Goal: Task Accomplishment & Management: Manage account settings

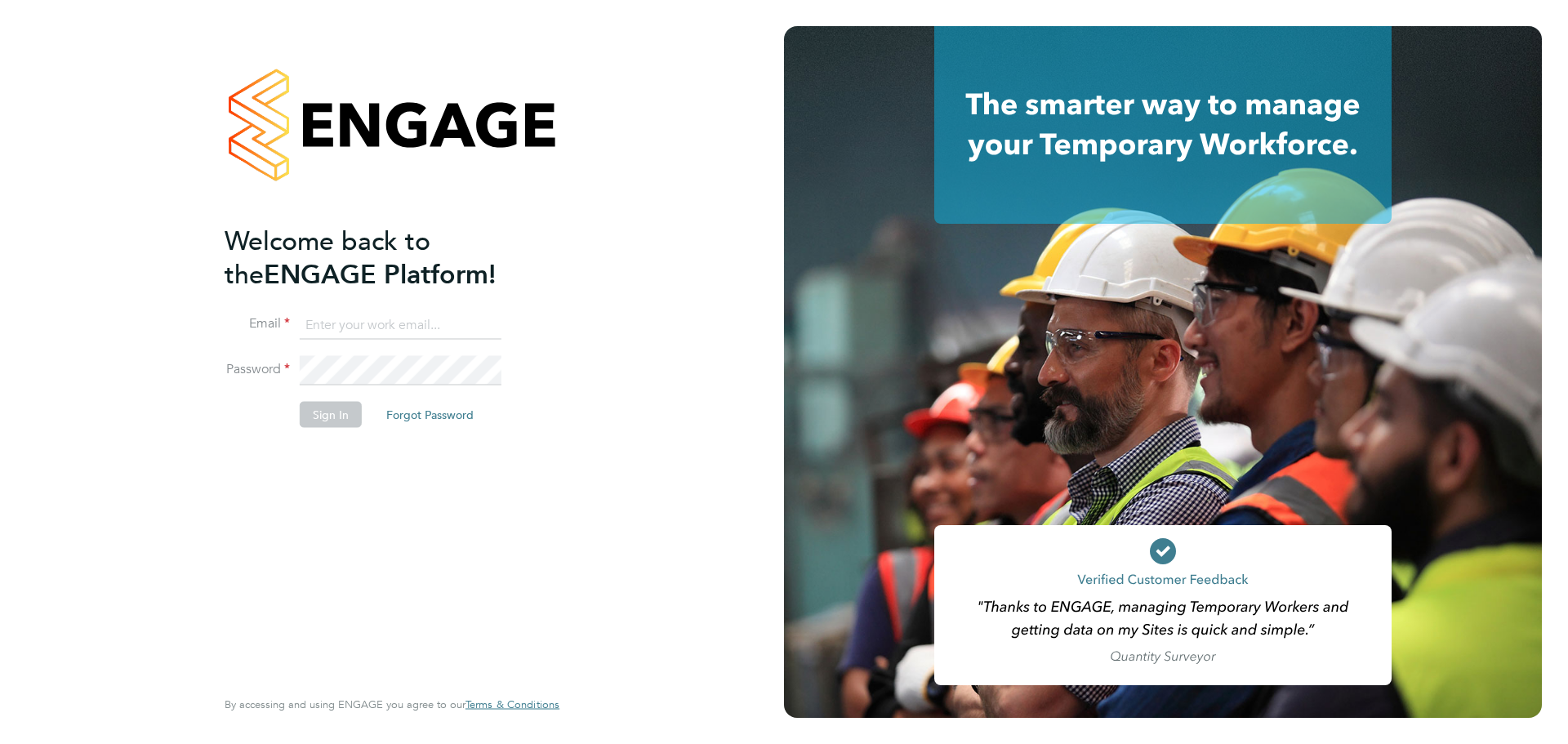
click at [449, 323] on input at bounding box center [400, 325] width 201 height 29
type input "seddon@psrsolutions.co.uk"
click at [334, 413] on button "Sign In" at bounding box center [331, 414] width 62 height 26
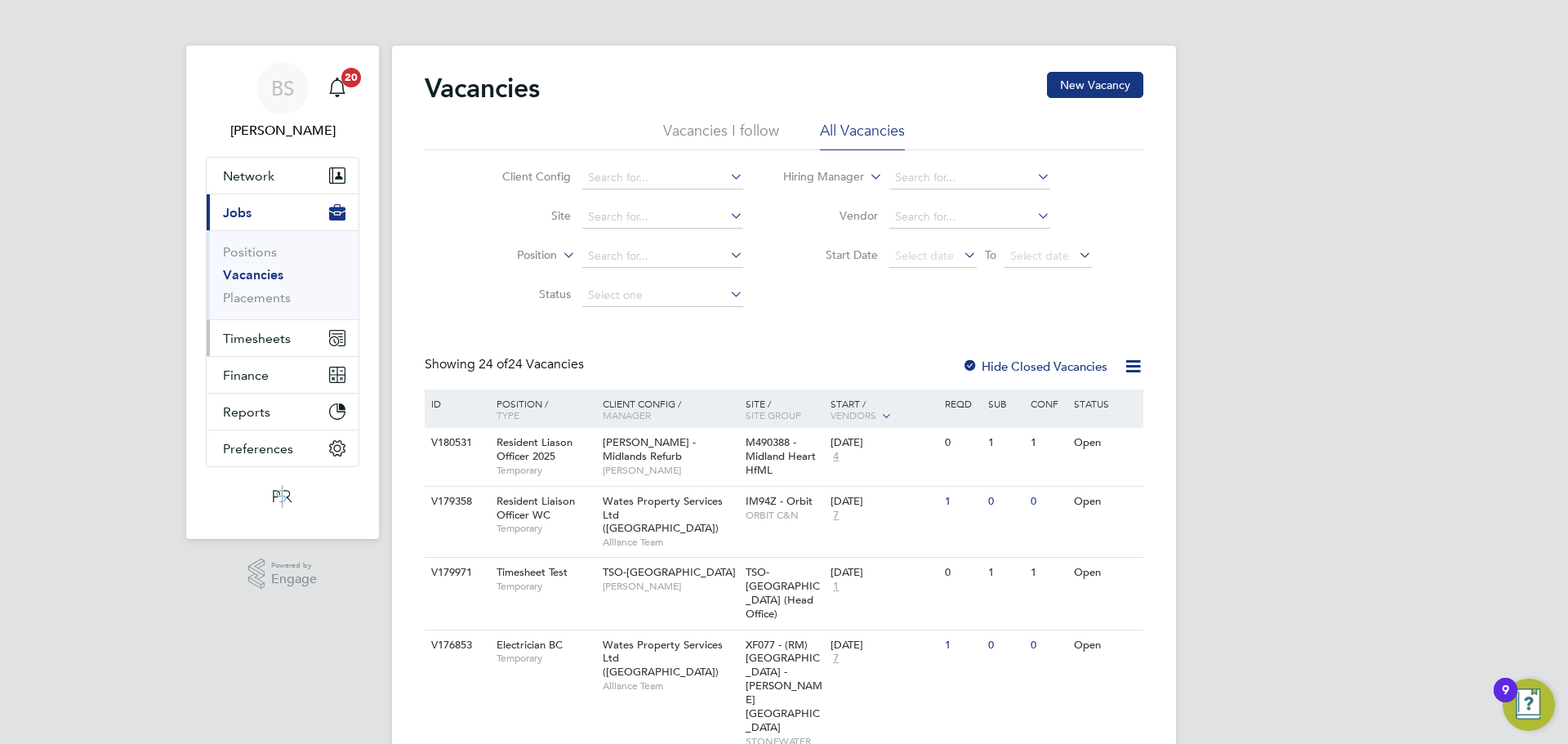
click at [260, 337] on span "Timesheets" at bounding box center [257, 339] width 67 height 16
click at [281, 340] on span "Timesheets" at bounding box center [257, 339] width 67 height 16
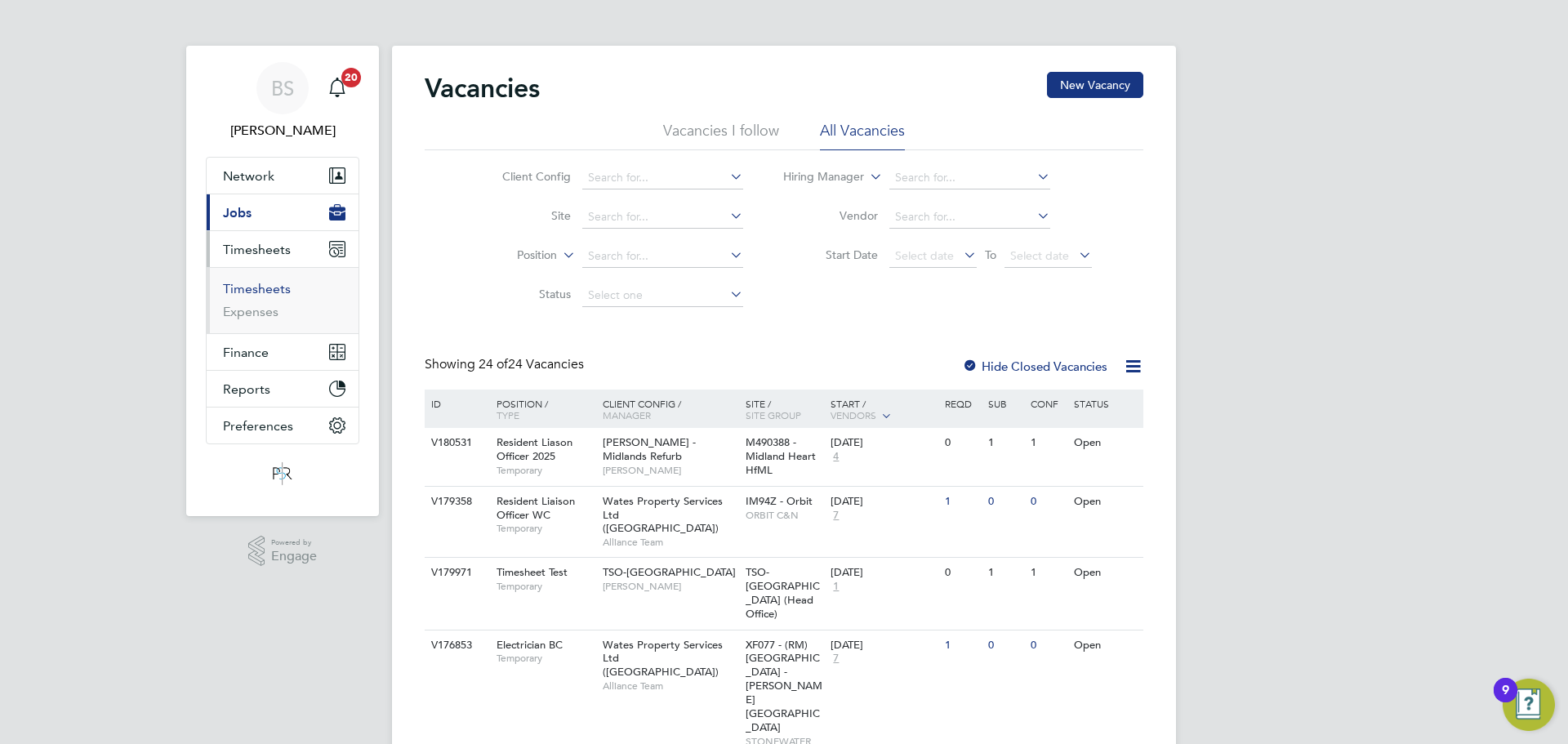
click at [264, 289] on link "Timesheets" at bounding box center [257, 289] width 67 height 16
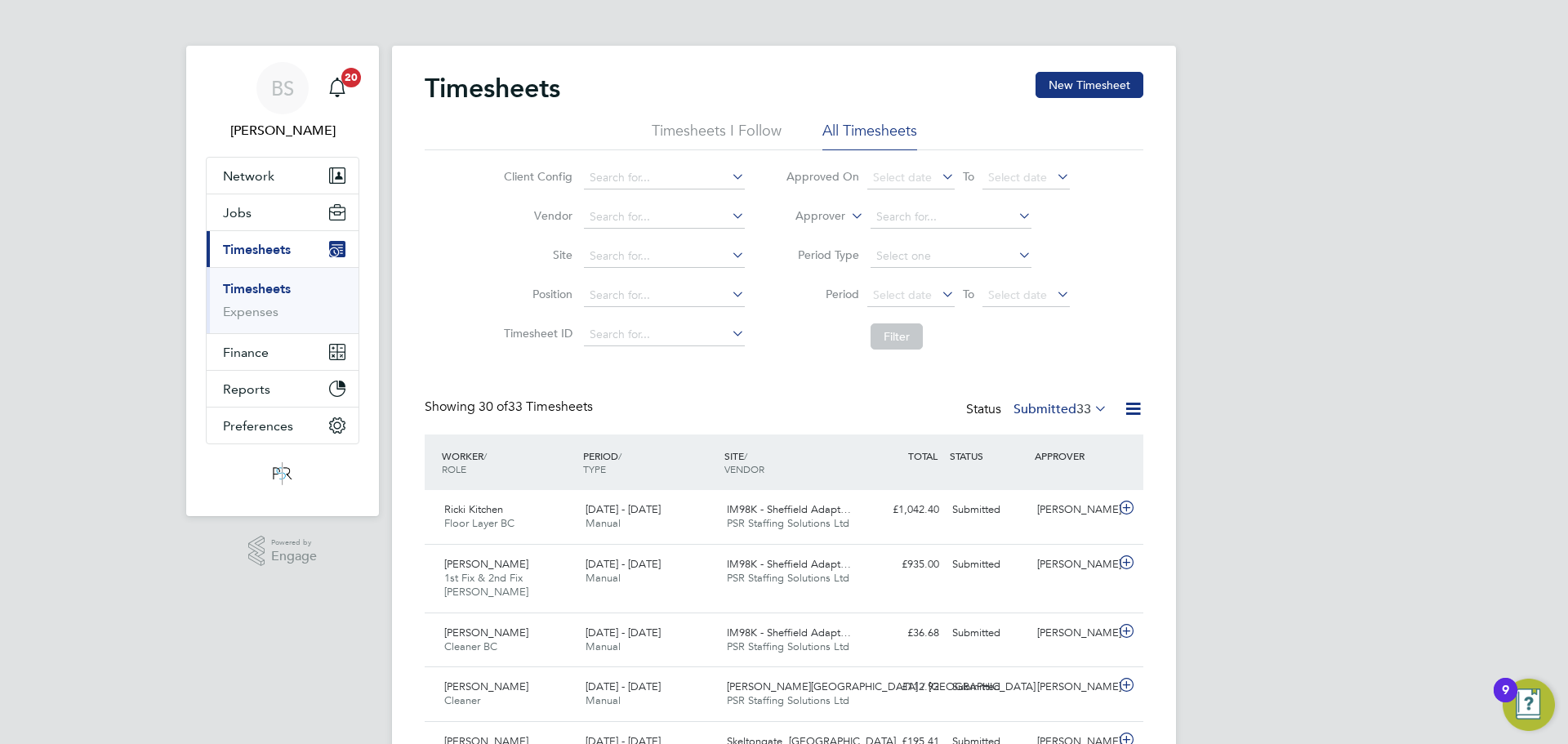
click at [1068, 410] on label "Submitted 33" at bounding box center [1060, 409] width 94 height 16
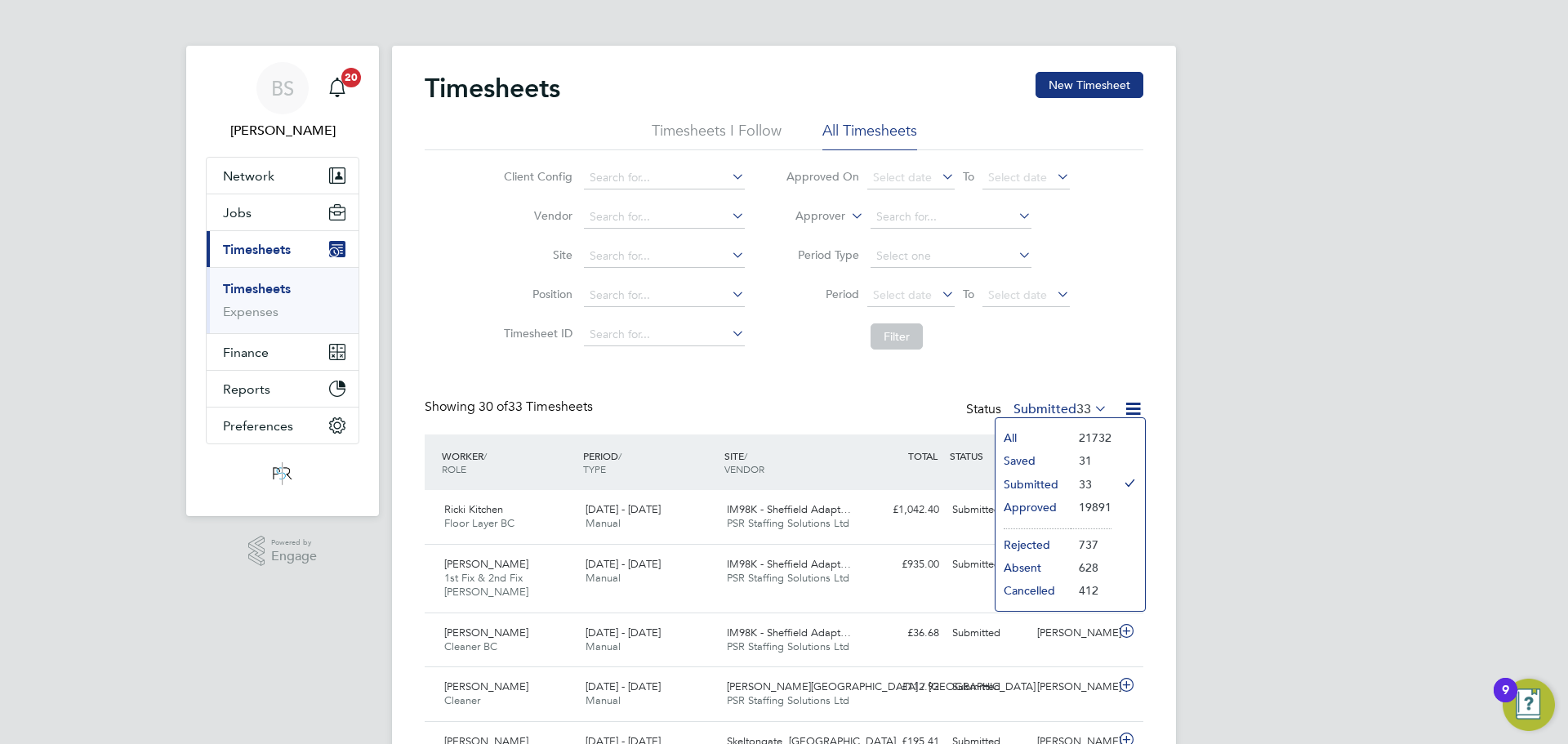
click at [1047, 506] on li "Approved" at bounding box center [1032, 506] width 75 height 22
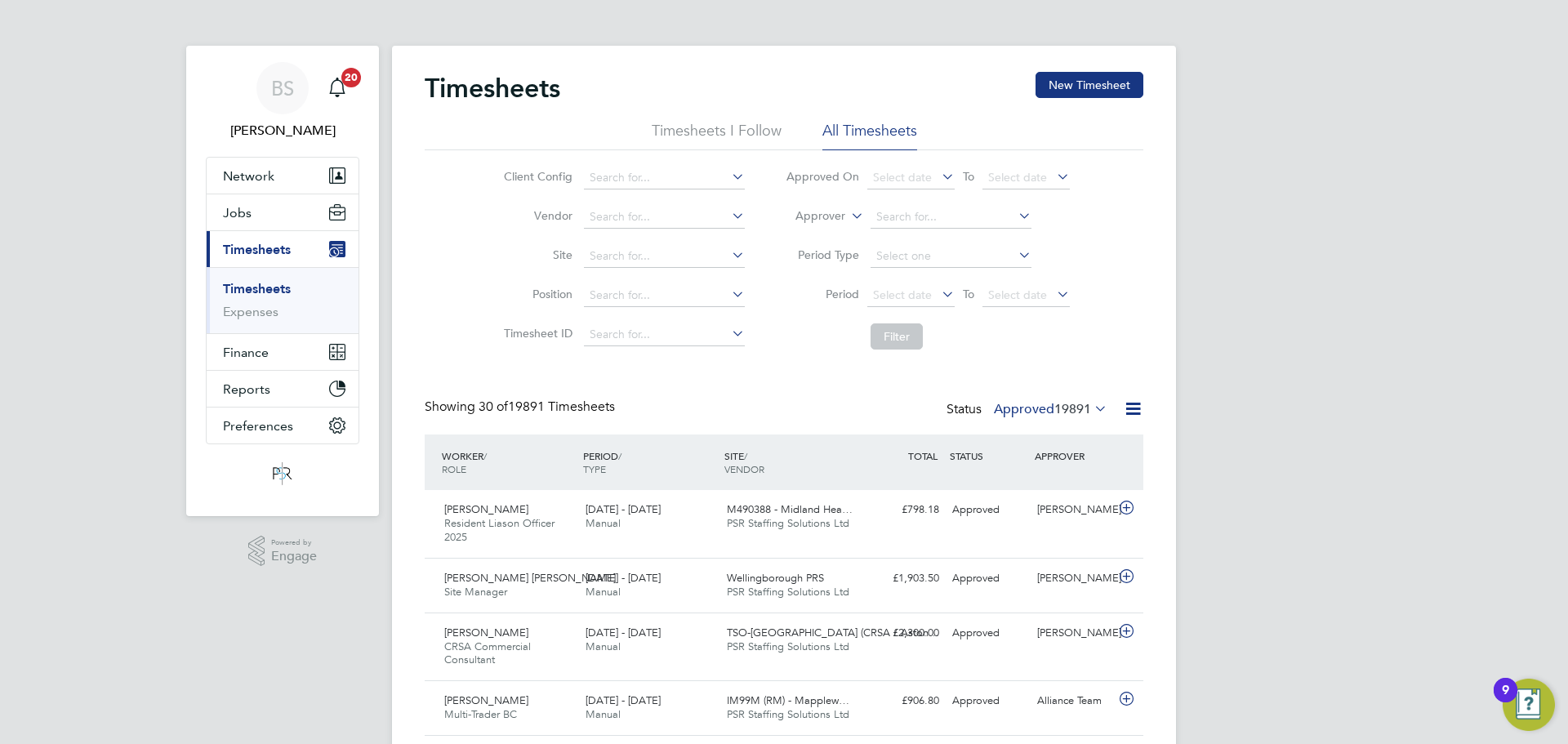
click at [1016, 404] on label "Approved 19891" at bounding box center [1050, 409] width 113 height 16
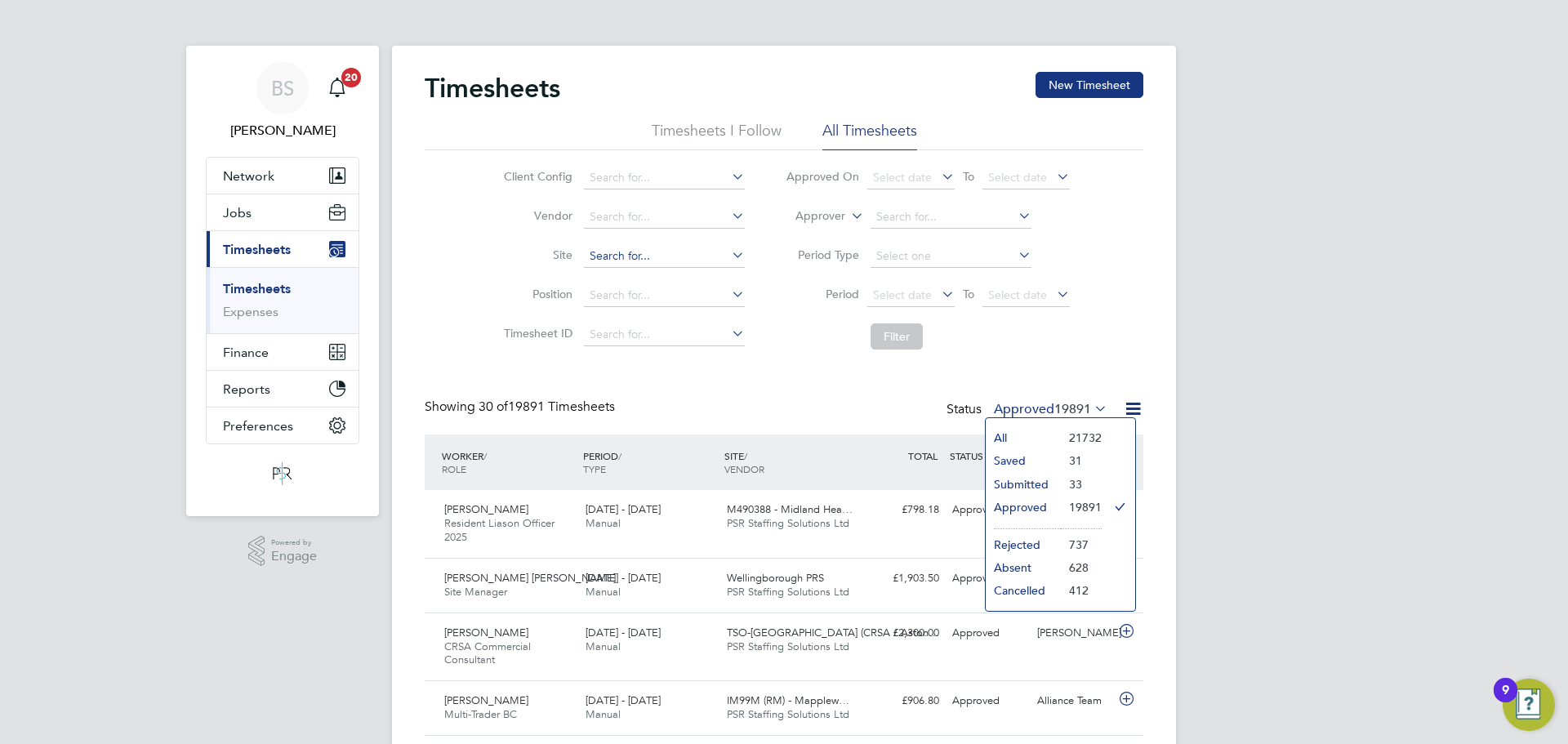
click at [621, 260] on input at bounding box center [664, 256] width 161 height 22
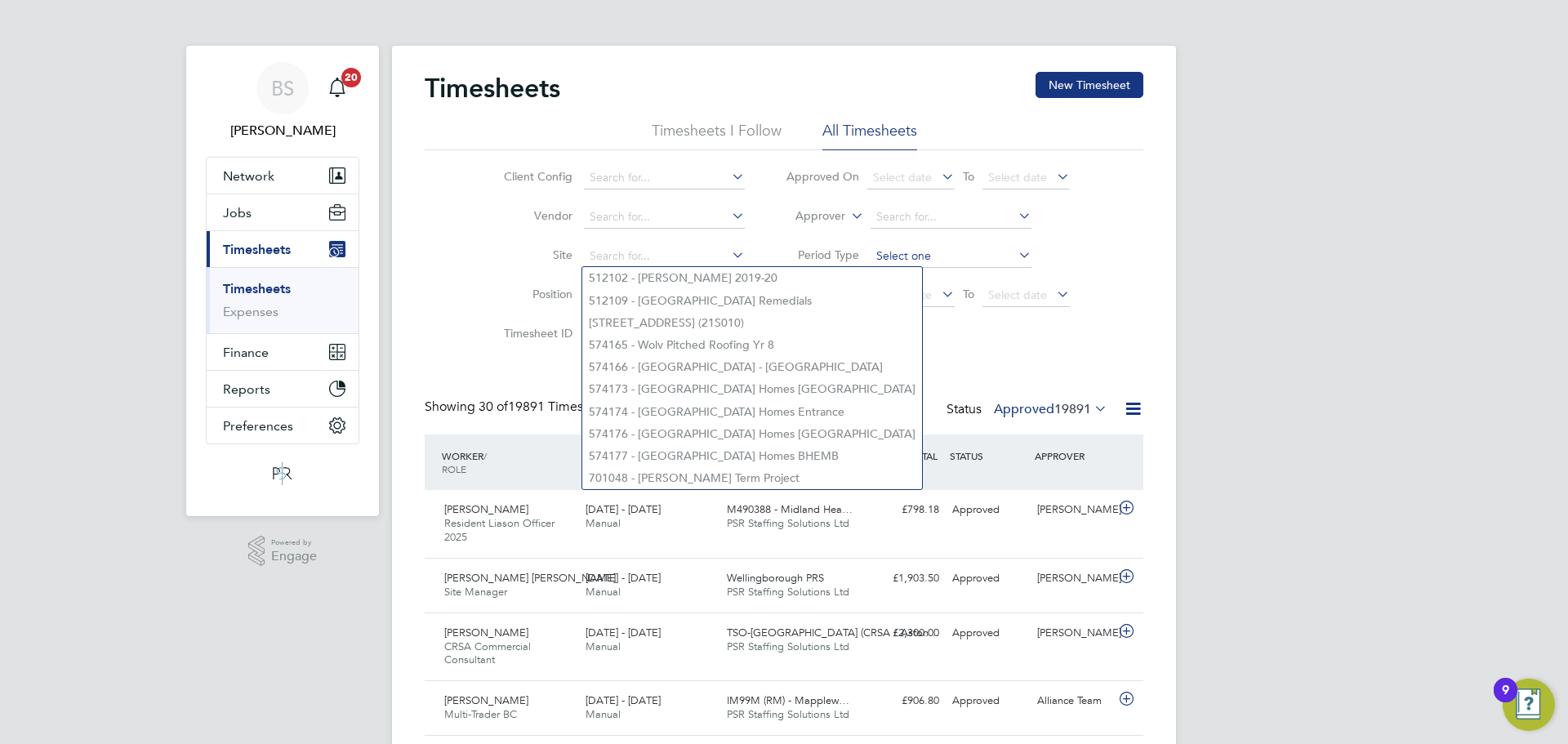
click at [902, 256] on input at bounding box center [951, 256] width 161 height 22
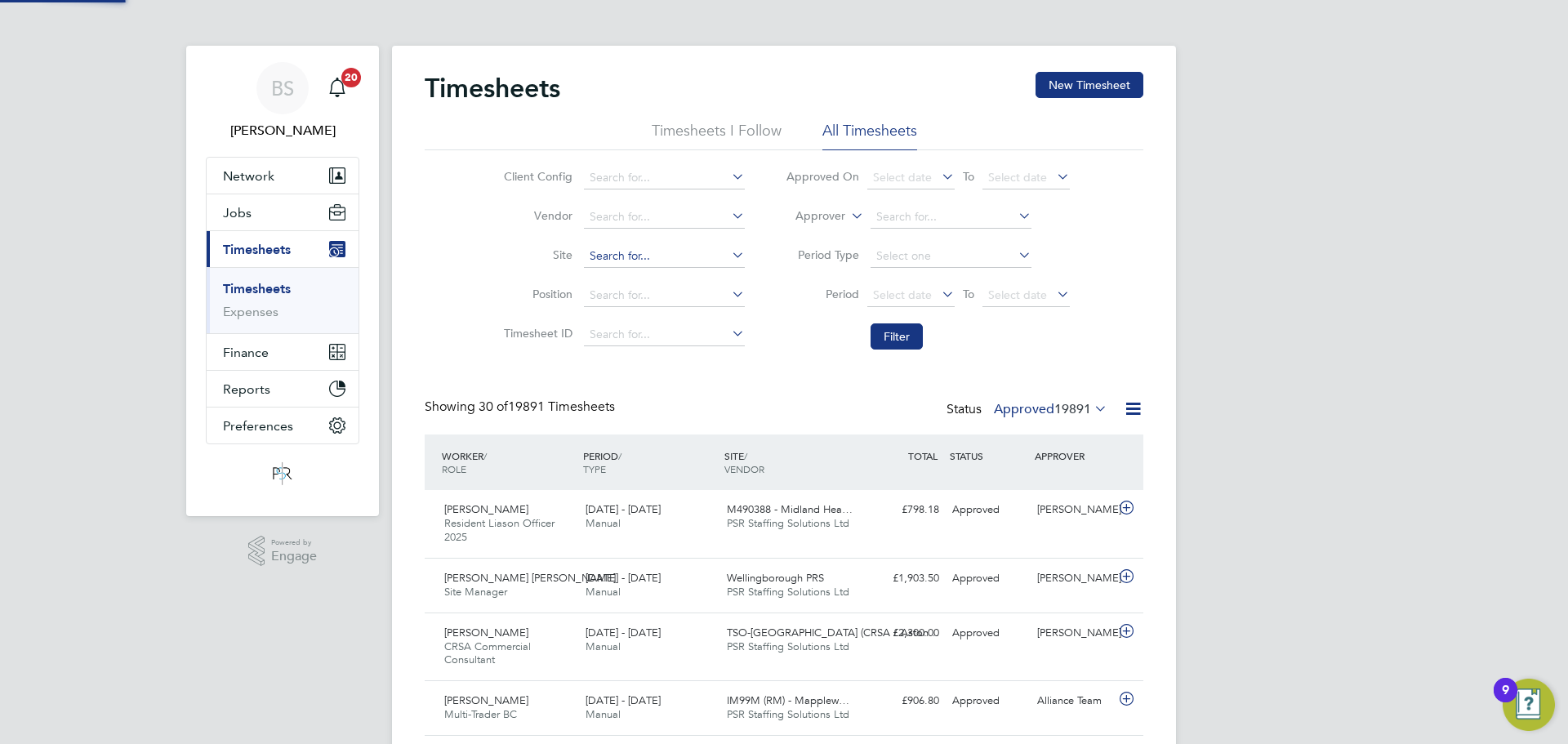
click at [658, 258] on input at bounding box center [664, 256] width 161 height 22
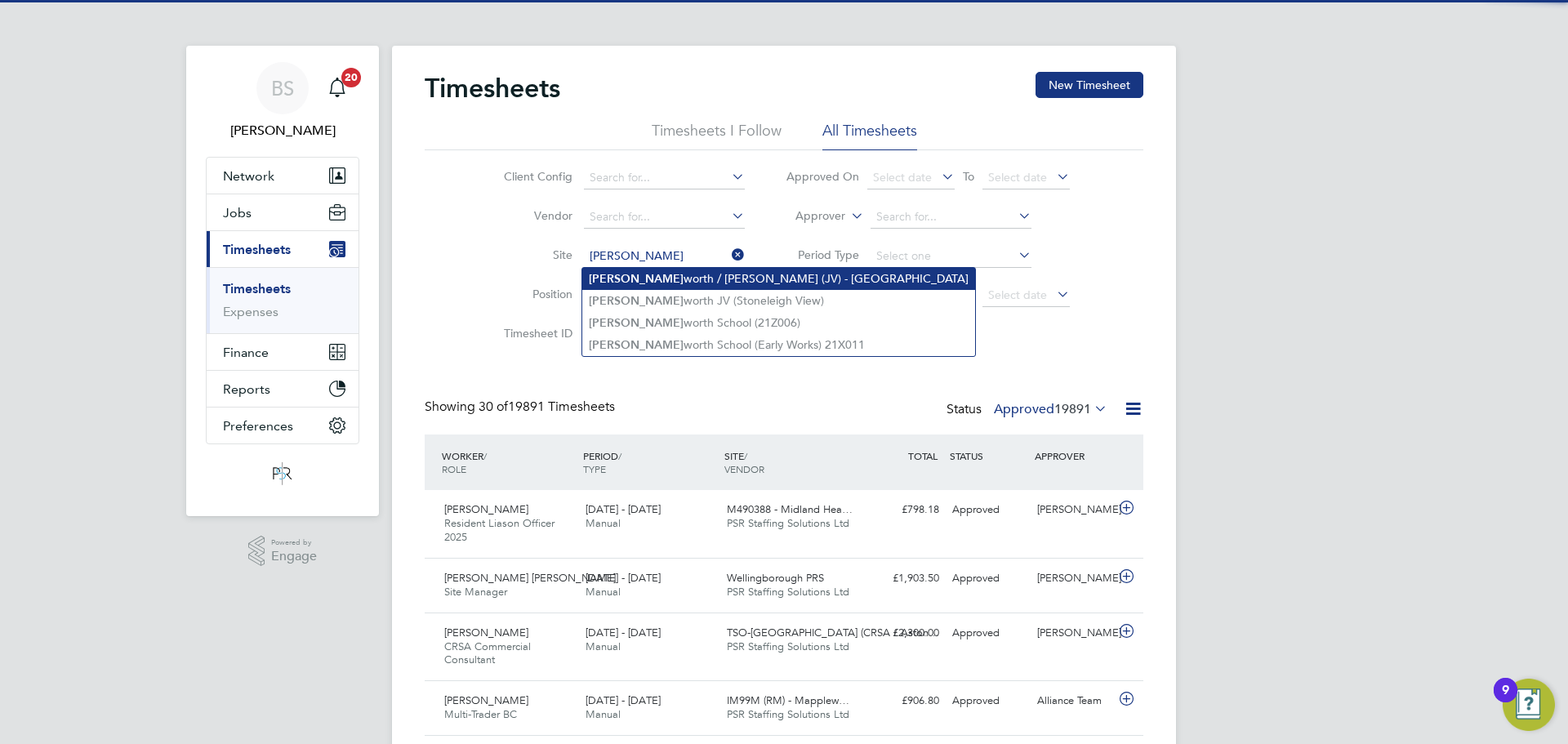
click at [674, 281] on li "[PERSON_NAME] worth / [PERSON_NAME] (JV) - [GEOGRAPHIC_DATA]" at bounding box center [779, 279] width 392 height 22
type input "Kenilworth / [PERSON_NAME] (JV) - [GEOGRAPHIC_DATA]"
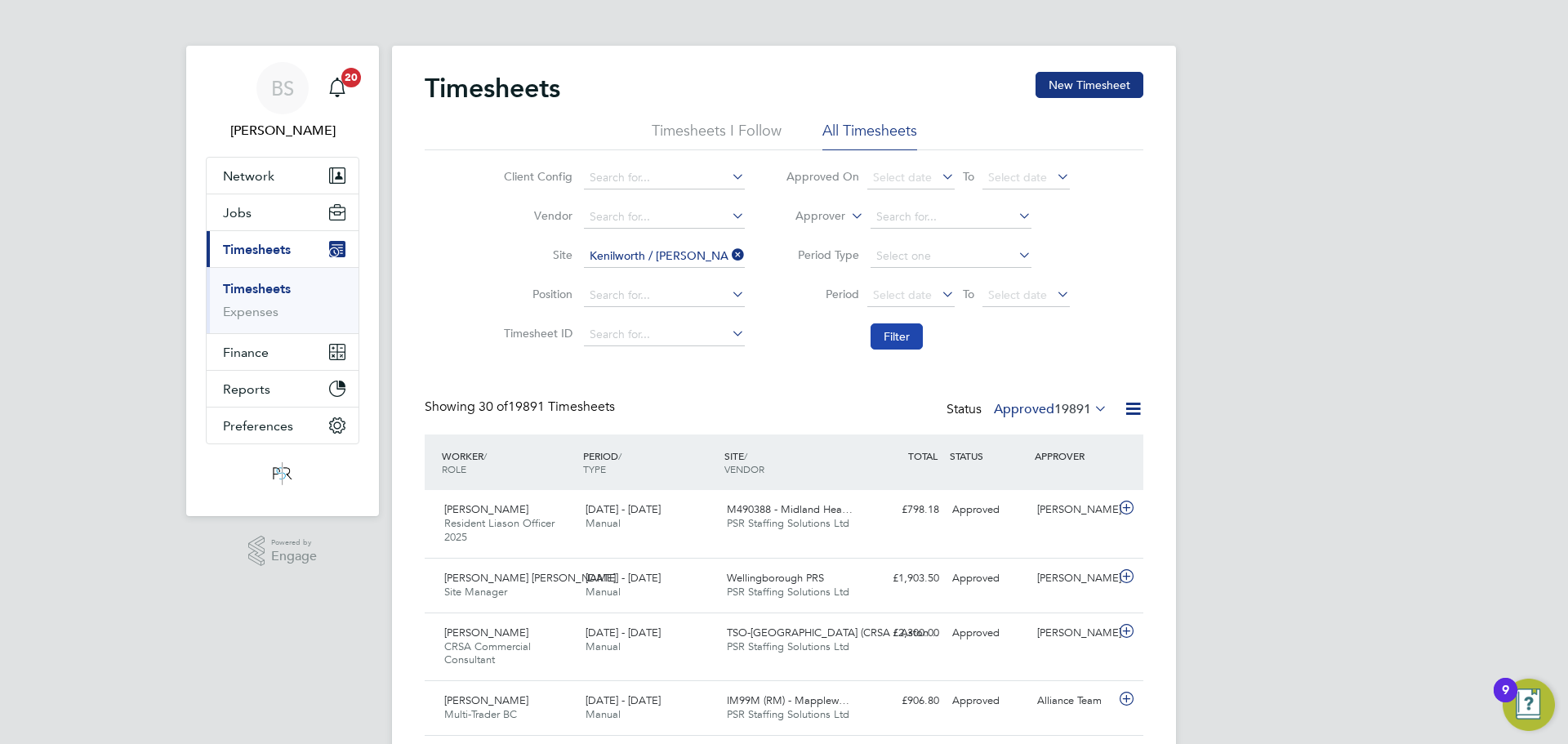
click at [887, 334] on button "Filter" at bounding box center [896, 336] width 52 height 26
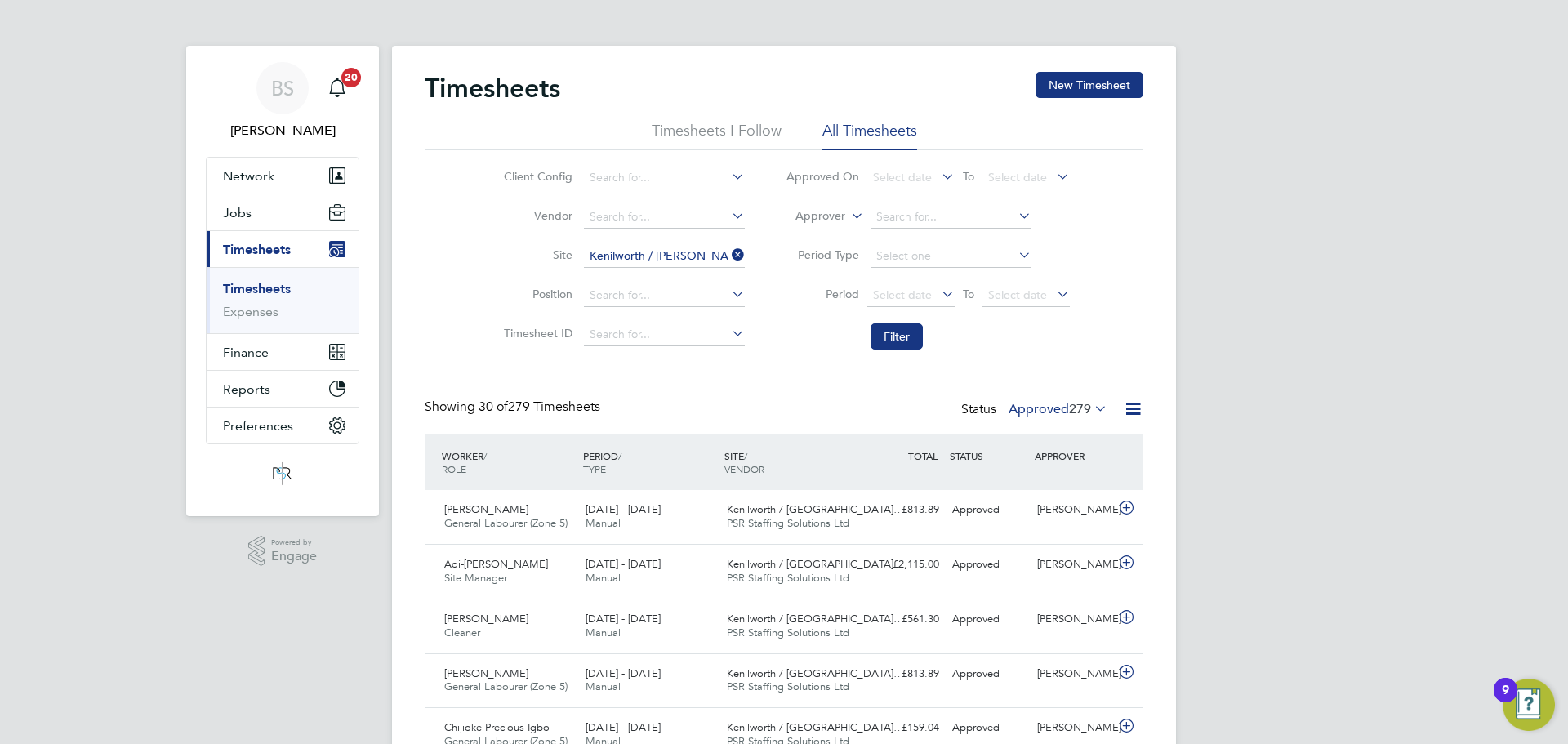
click at [1039, 412] on label "Approved 279" at bounding box center [1058, 409] width 99 height 16
click at [1062, 479] on li "Submitted" at bounding box center [1042, 484] width 75 height 22
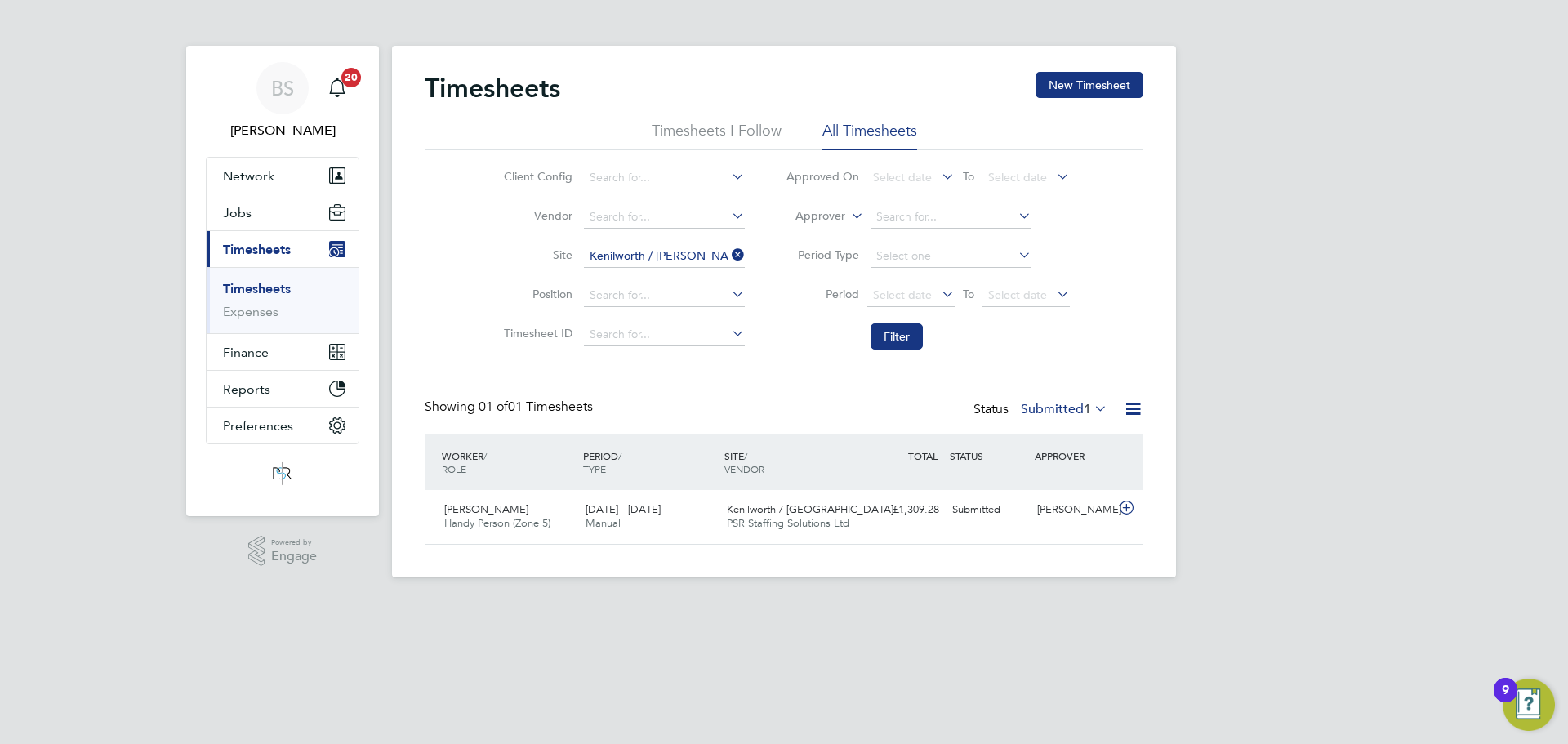
click at [729, 254] on icon at bounding box center [729, 254] width 0 height 22
click at [666, 254] on input at bounding box center [664, 256] width 161 height 22
type input "j"
click at [667, 271] on li "Light horn 1 Heath" at bounding box center [664, 279] width 163 height 22
type input "Lighthorn 1 Heath"
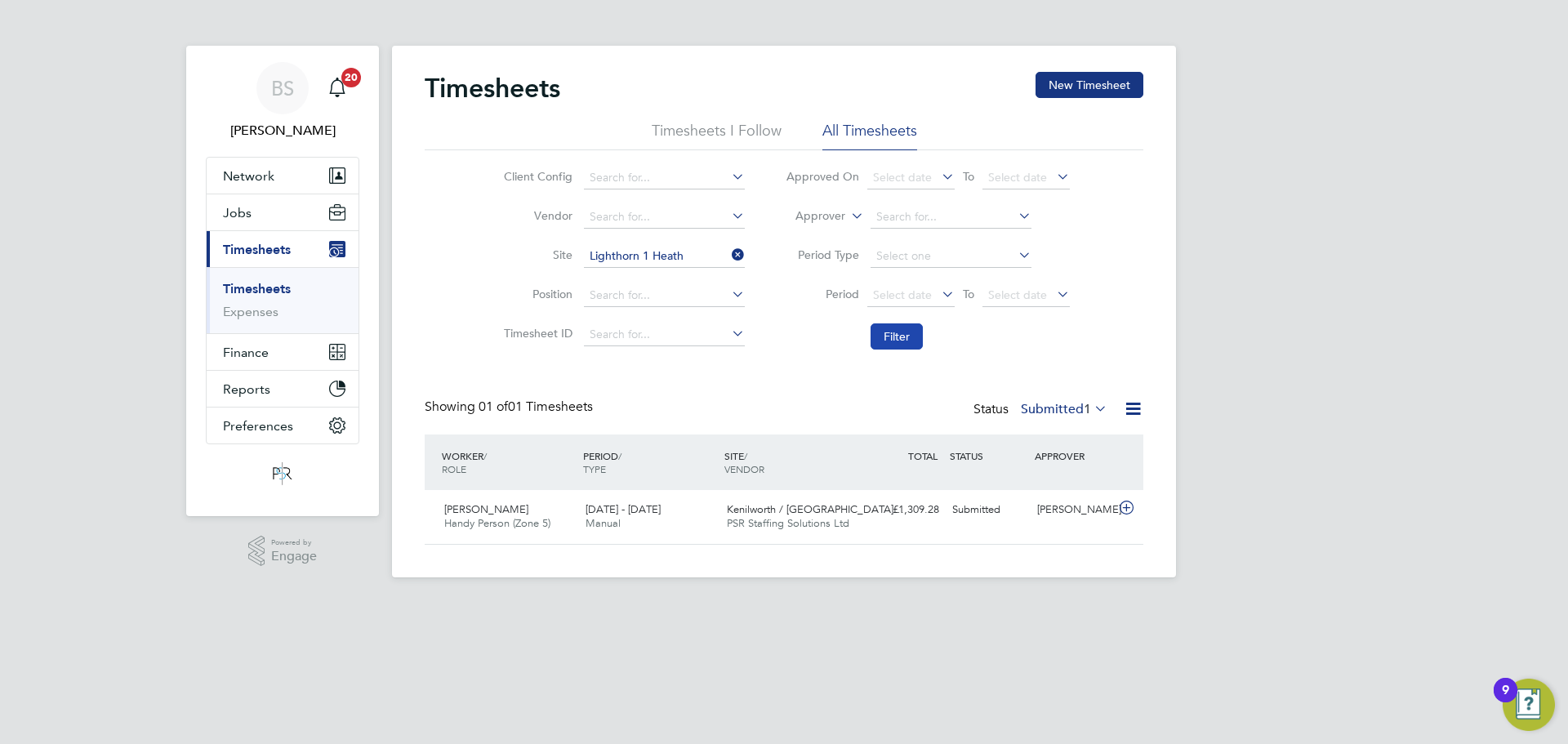
click at [889, 340] on button "Filter" at bounding box center [896, 336] width 52 height 26
click at [1069, 405] on label "Submitted 1" at bounding box center [1064, 409] width 86 height 16
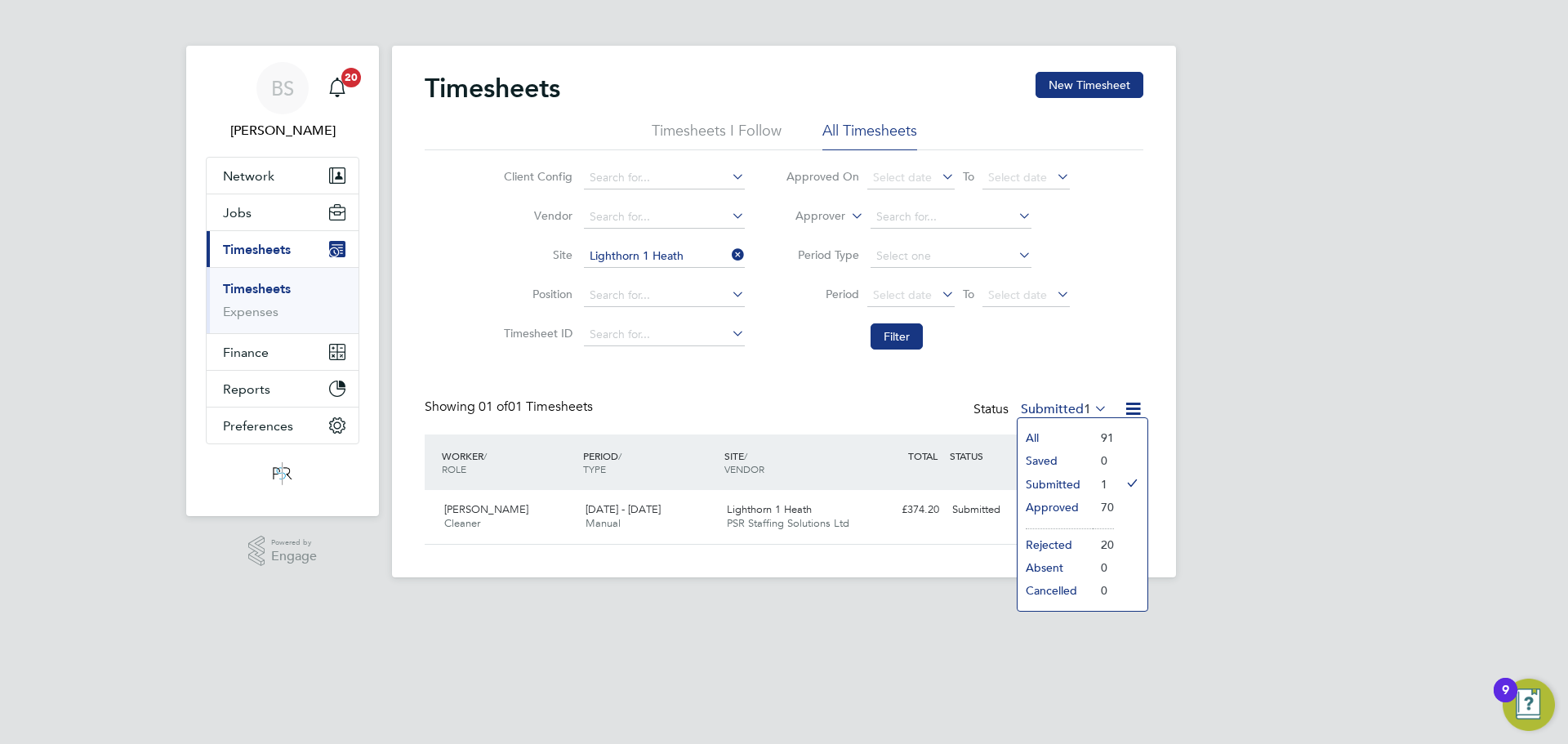
click at [1061, 509] on li "Approved" at bounding box center [1055, 506] width 75 height 22
